Goal: Task Accomplishment & Management: Manage account settings

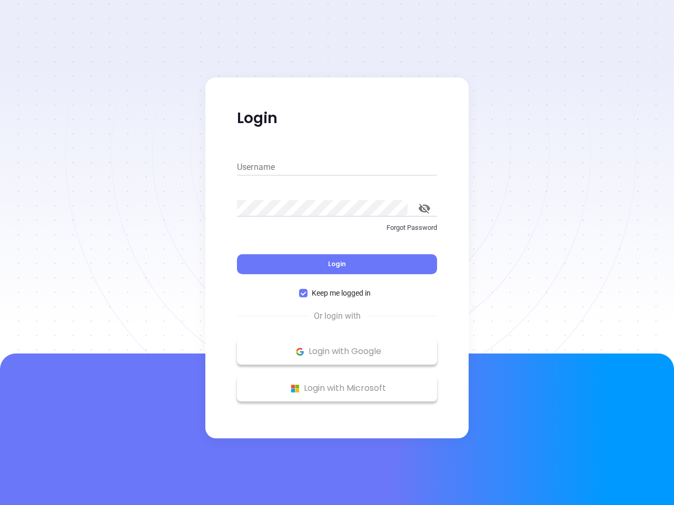
click at [337, 253] on div "Login" at bounding box center [337, 258] width 200 height 33
click at [337, 167] on input "Username" at bounding box center [337, 167] width 200 height 17
click at [424, 208] on icon "toggle password visibility" at bounding box center [424, 209] width 12 height 10
click at [337, 264] on span "Login" at bounding box center [337, 263] width 18 height 9
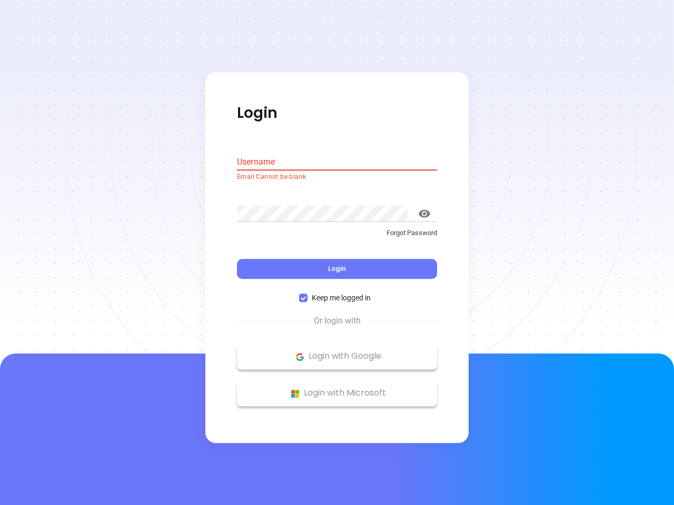
click at [337, 293] on span "Keep me logged in" at bounding box center [340, 299] width 67 height 12
click at [307, 294] on input "Keep me logged in" at bounding box center [303, 298] width 8 height 8
checkbox input "false"
click at [337, 352] on p "Login with Google" at bounding box center [336, 357] width 189 height 16
click at [337, 388] on p "Login with Microsoft" at bounding box center [336, 394] width 189 height 16
